Goal: Navigation & Orientation: Find specific page/section

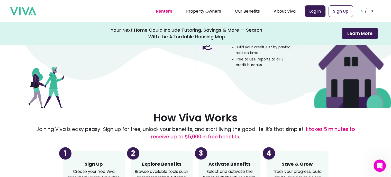
scroll to position [495, 0]
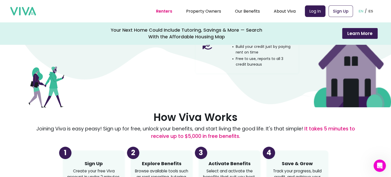
drag, startPoint x: 237, startPoint y: 122, endPoint x: 115, endPoint y: 93, distance: 125.7
click at [115, 93] on div "Real Benefits That Work for You We team up with trusted partners and nonprofits…" at bounding box center [196, 17] width 334 height 156
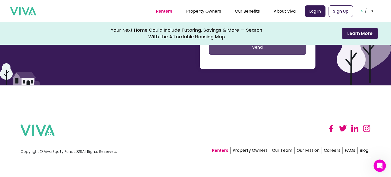
scroll to position [1257, 4]
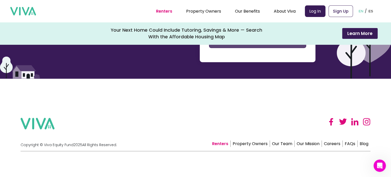
click at [248, 132] on div "Renters Property Owners Our Team Our Mission Careers FAQs Blog" at bounding box center [290, 132] width 160 height 29
click at [253, 143] on link "Property Owners" at bounding box center [250, 143] width 39 height 6
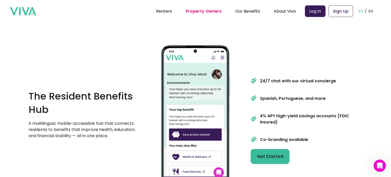
scroll to position [556, 4]
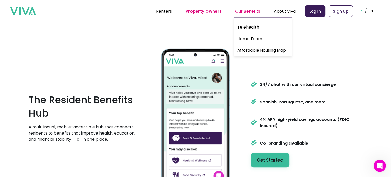
click at [252, 11] on div "Our Benefits" at bounding box center [247, 11] width 25 height 13
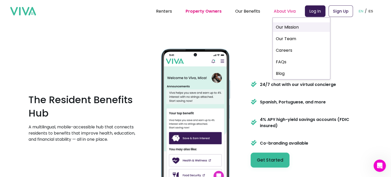
click at [290, 28] on link "Our Mission" at bounding box center [301, 27] width 57 height 10
